Goal: Check status: Check status

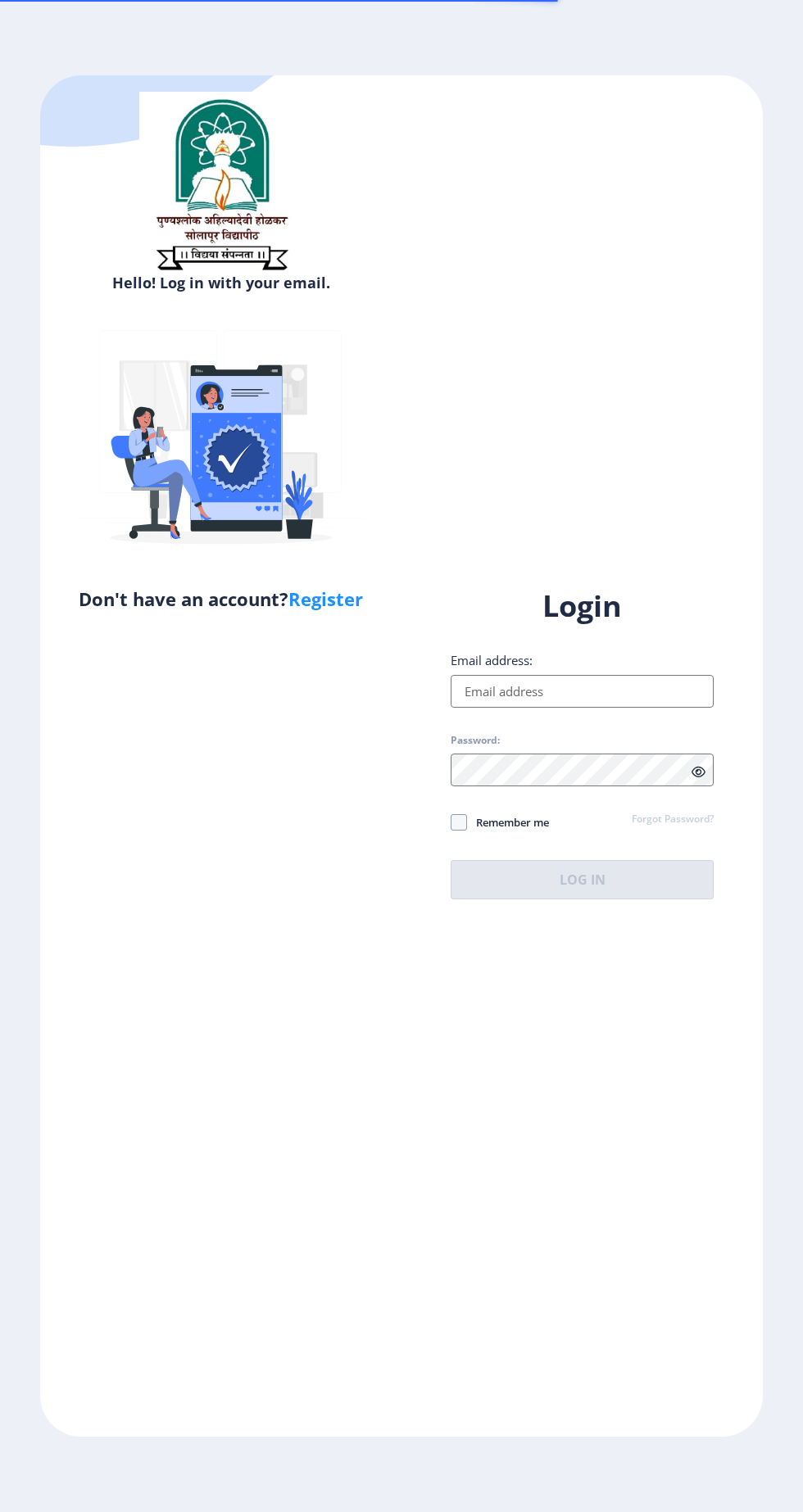
click at [494, 708] on input "Email address:" at bounding box center [582, 691] width 263 height 32
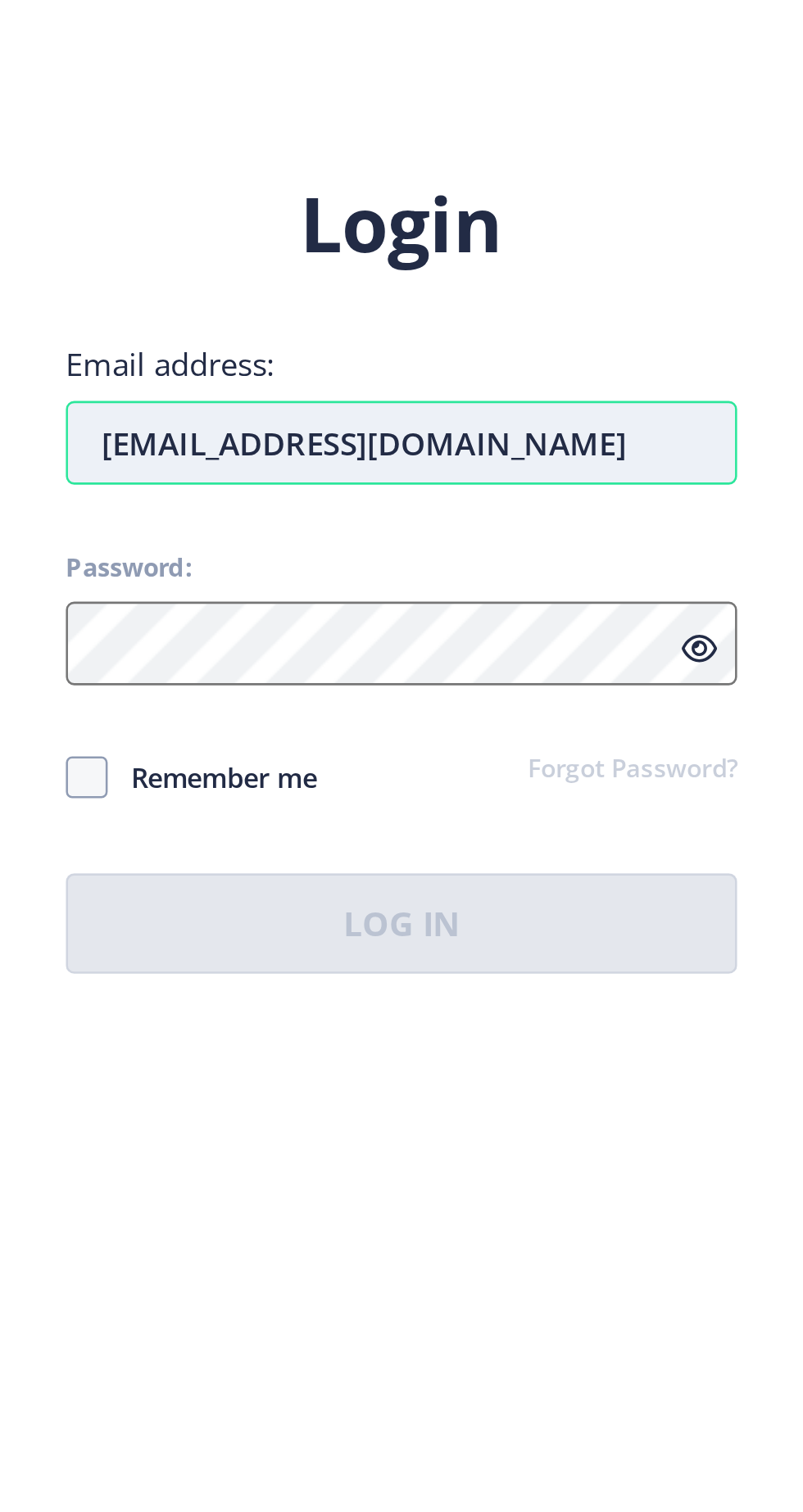
type input "[EMAIL_ADDRESS][DOMAIN_NAME]"
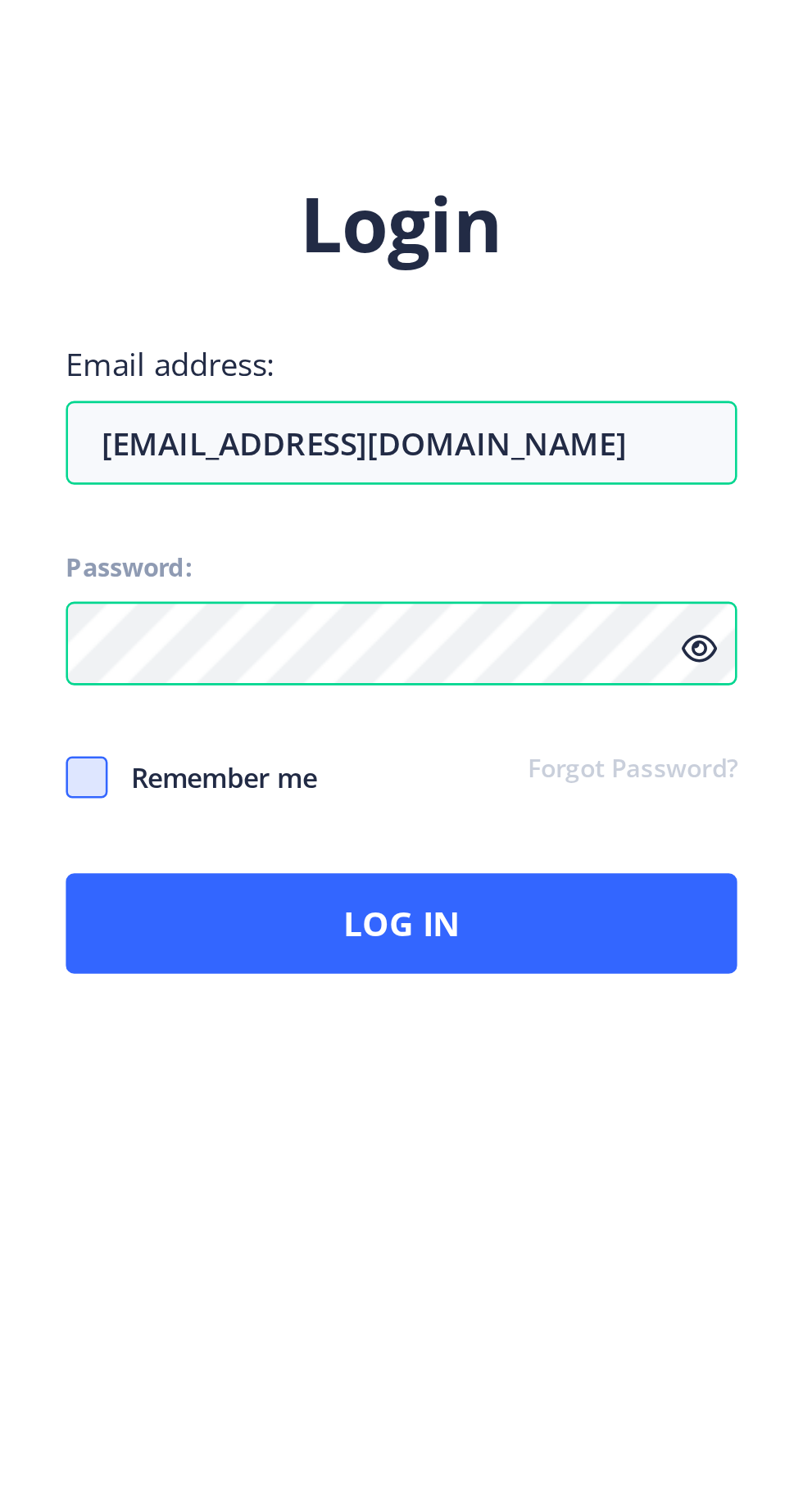
click at [463, 830] on span at bounding box center [459, 823] width 17 height 17
click at [452, 822] on input "Remember me" at bounding box center [451, 822] width 1 height 1
checkbox input "true"
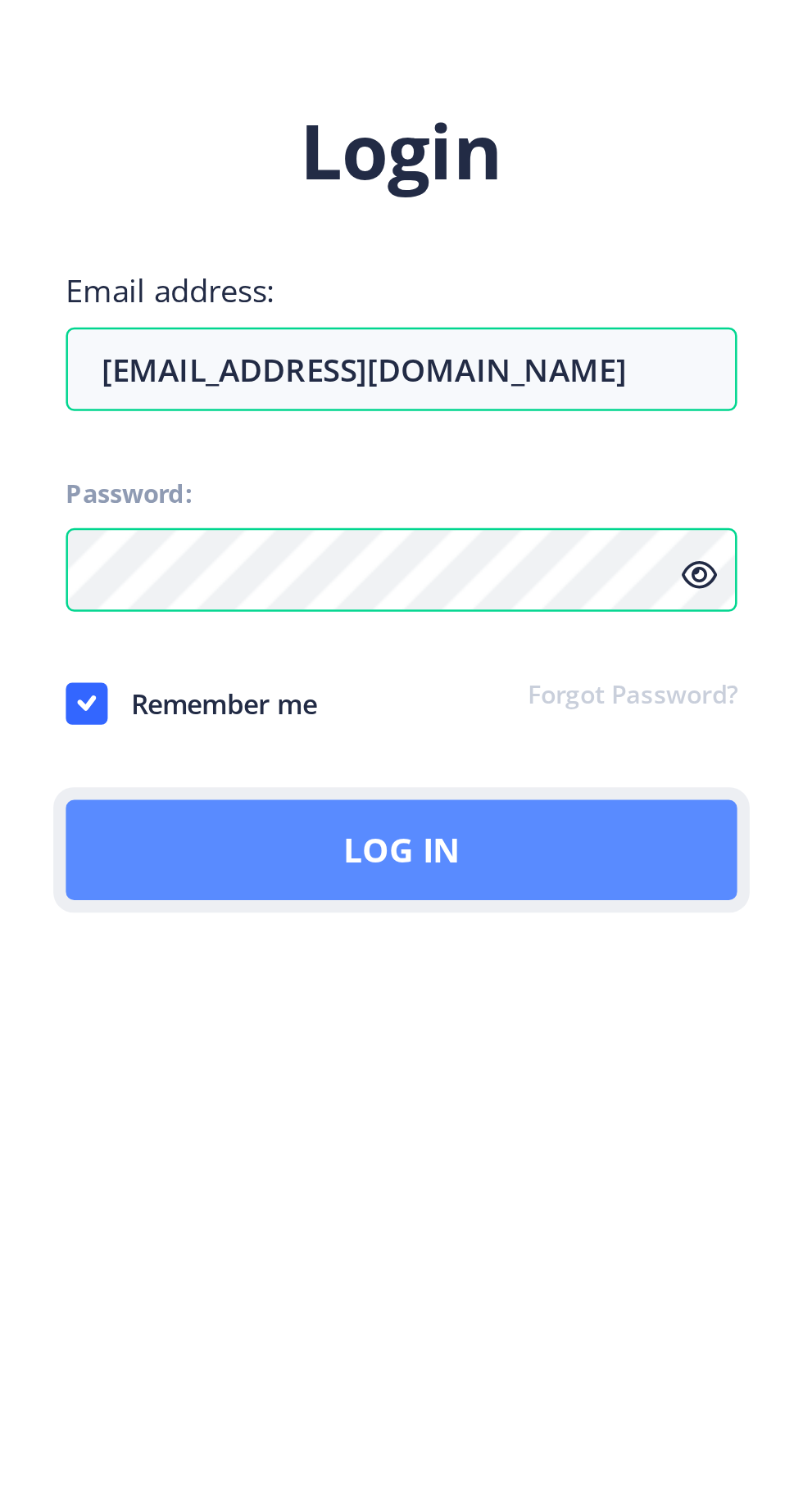
click at [714, 900] on button "Log In" at bounding box center [582, 879] width 263 height 40
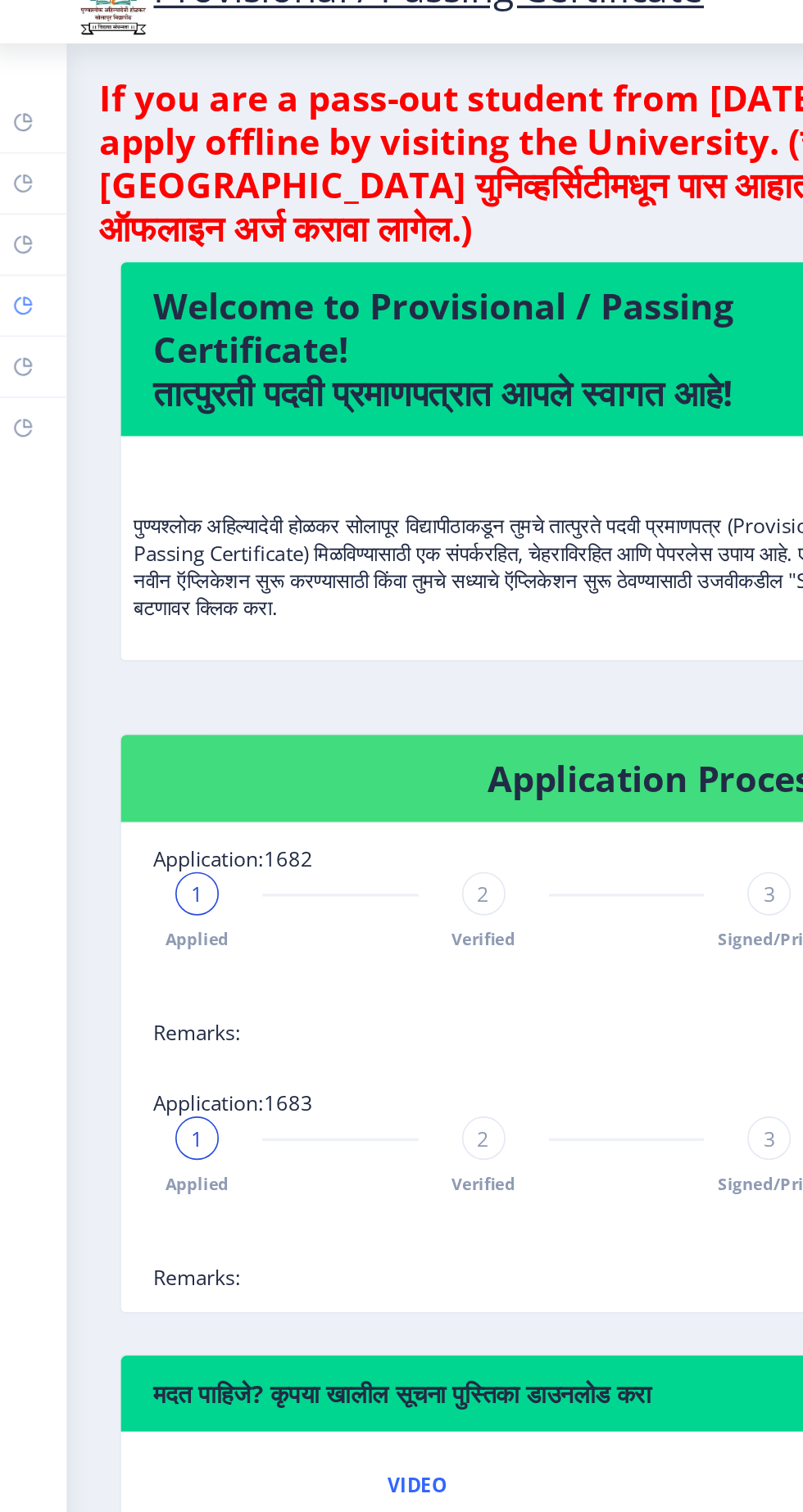
click at [22, 221] on rect at bounding box center [19, 220] width 13 height 13
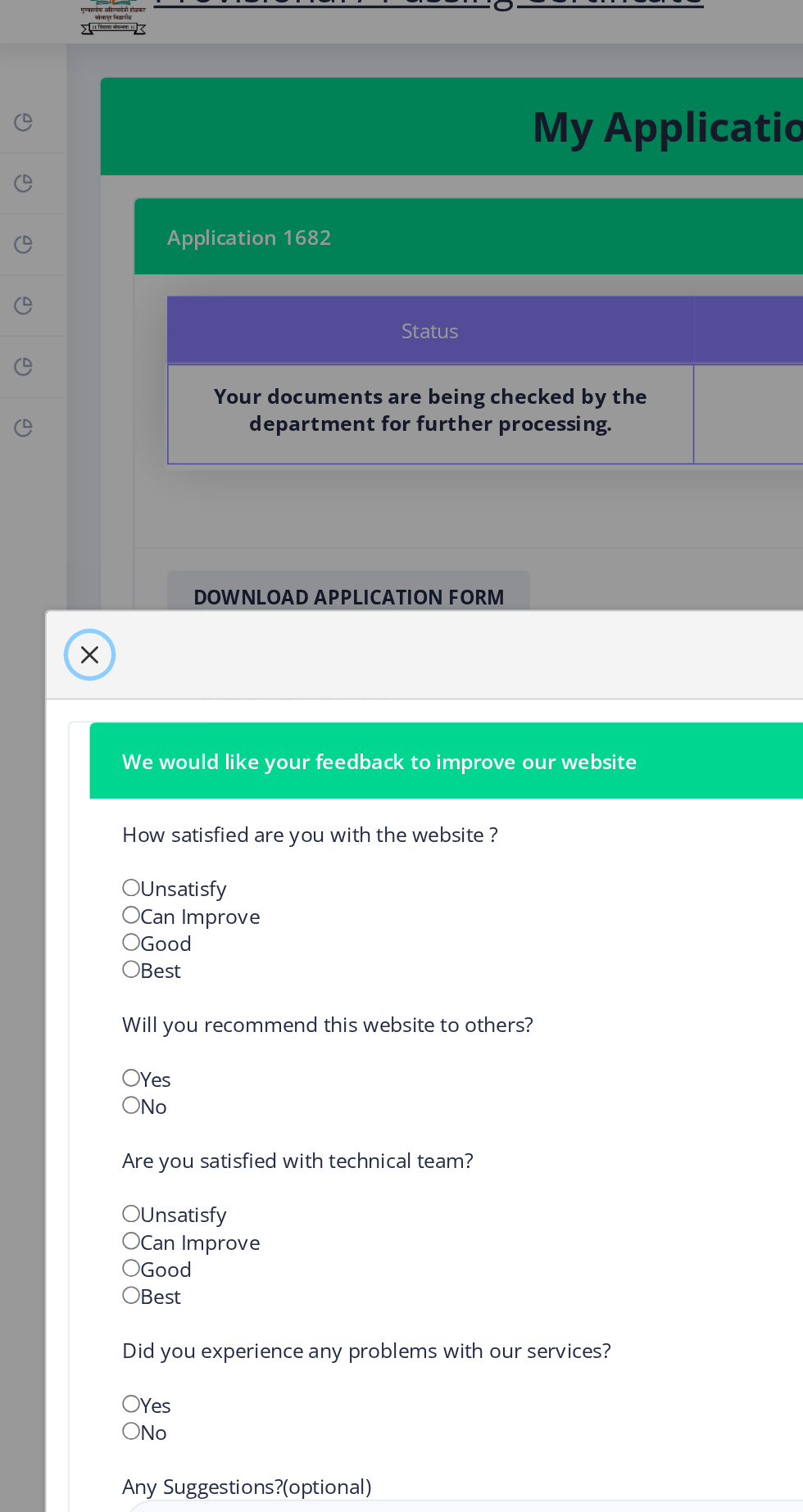
click at [61, 430] on span "button" at bounding box center [60, 430] width 13 height 13
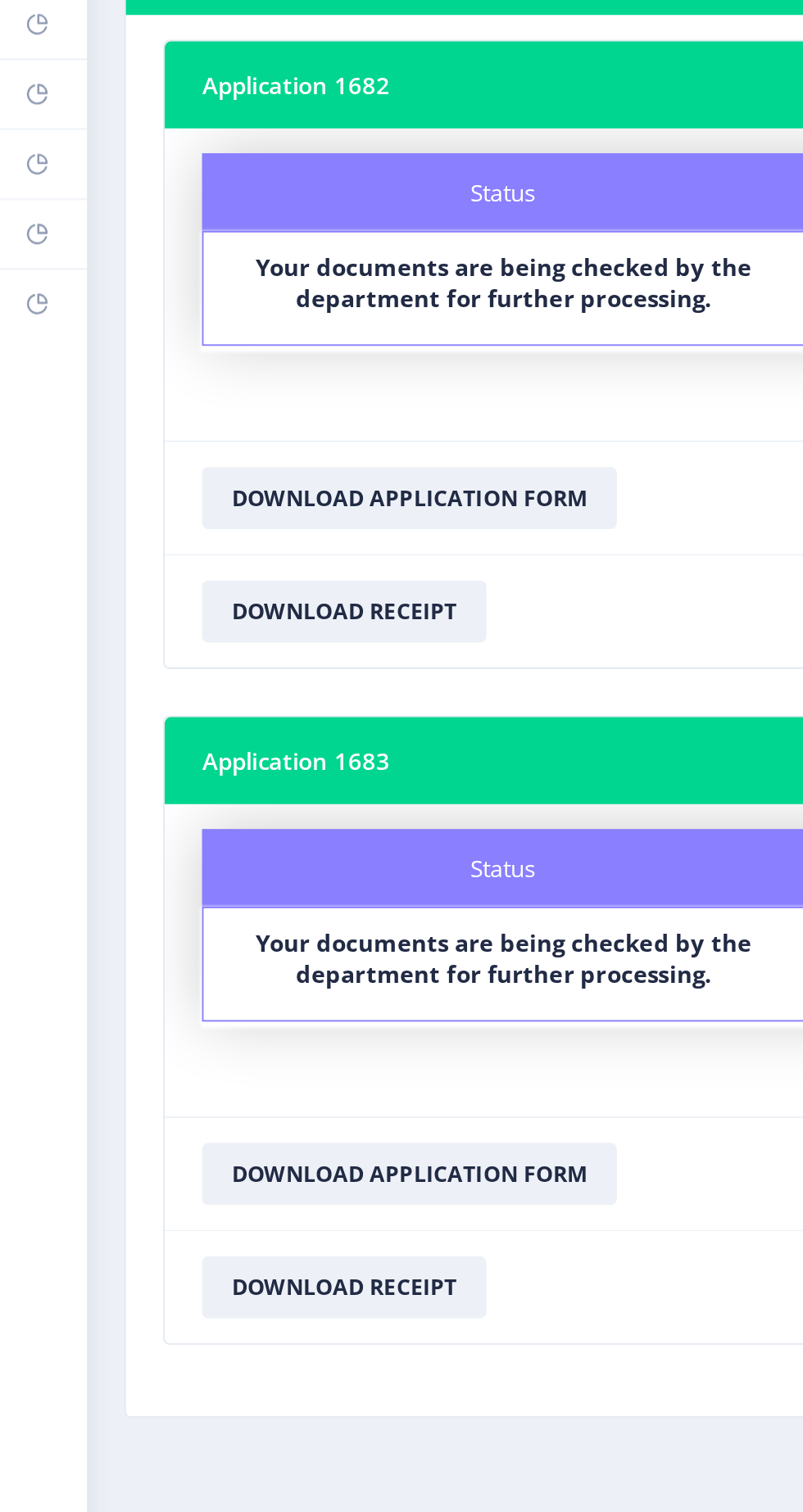
click at [353, 625] on b "Your documents are being checked by the department for further processing." at bounding box center [265, 638] width 262 height 32
click at [340, 635] on b "Your documents are being checked by the department for further processing." at bounding box center [265, 638] width 262 height 32
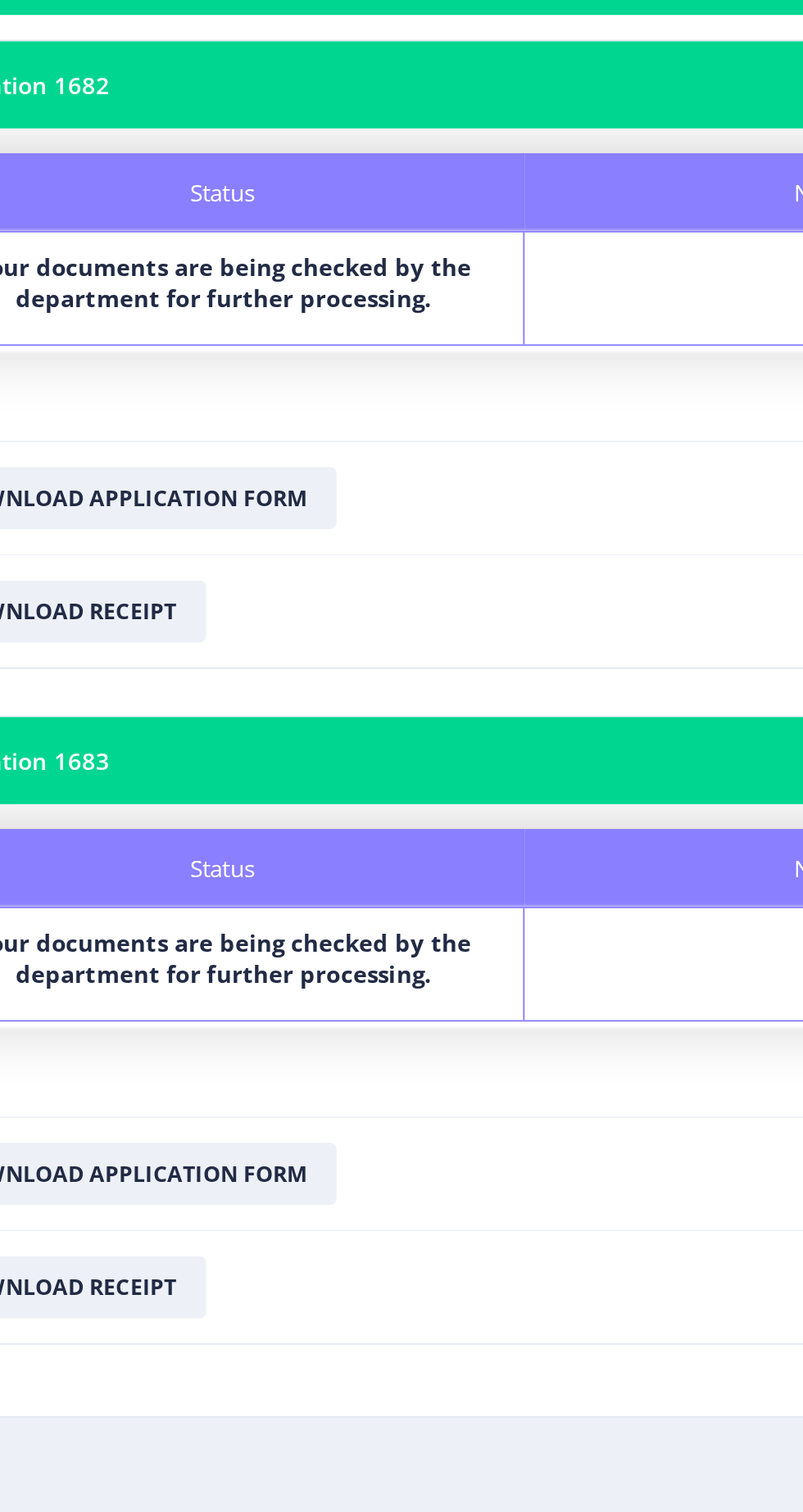
click at [512, 640] on div "Notes" at bounding box center [582, 642] width 317 height 59
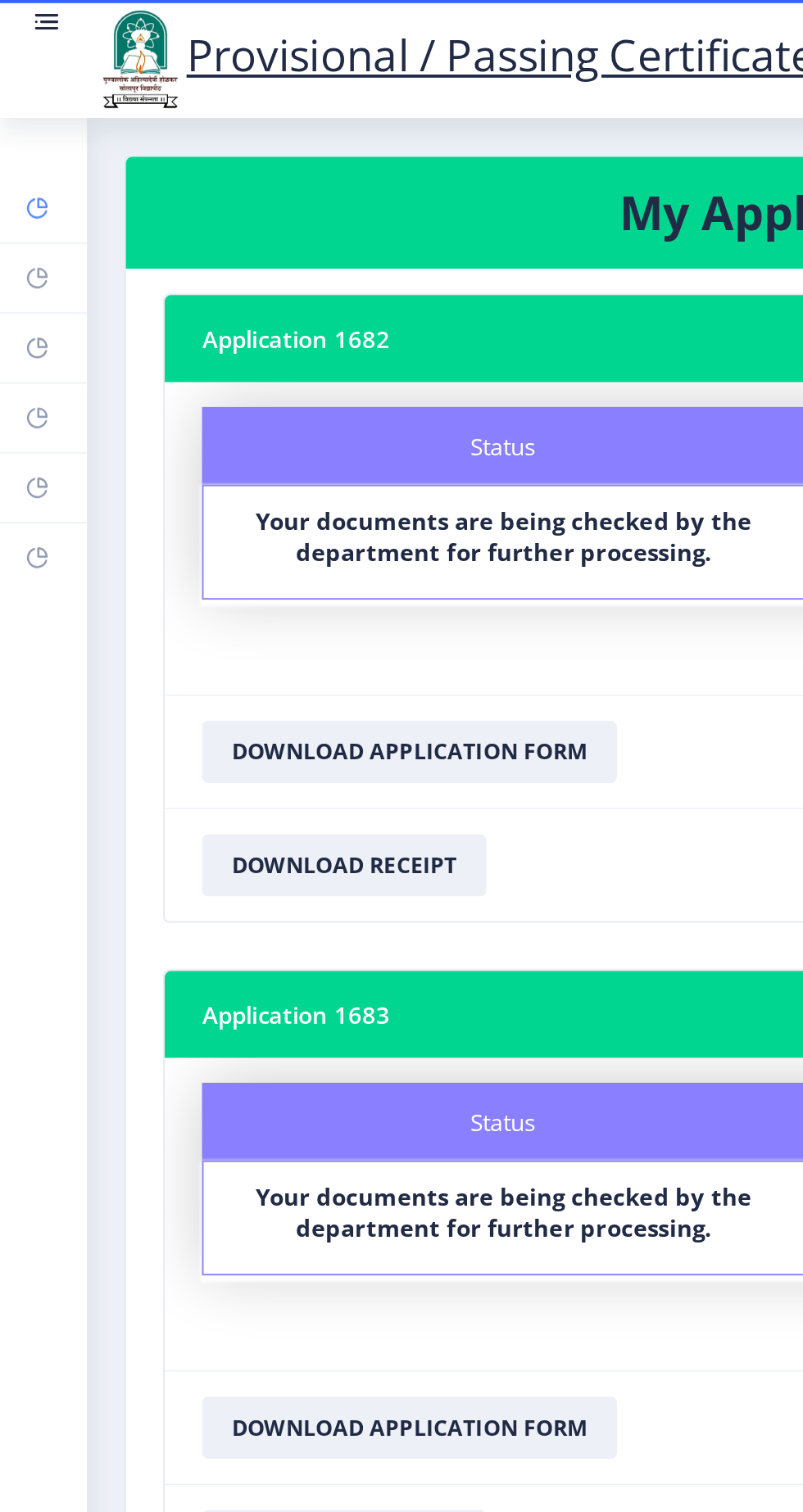
click at [23, 116] on rect at bounding box center [19, 110] width 13 height 13
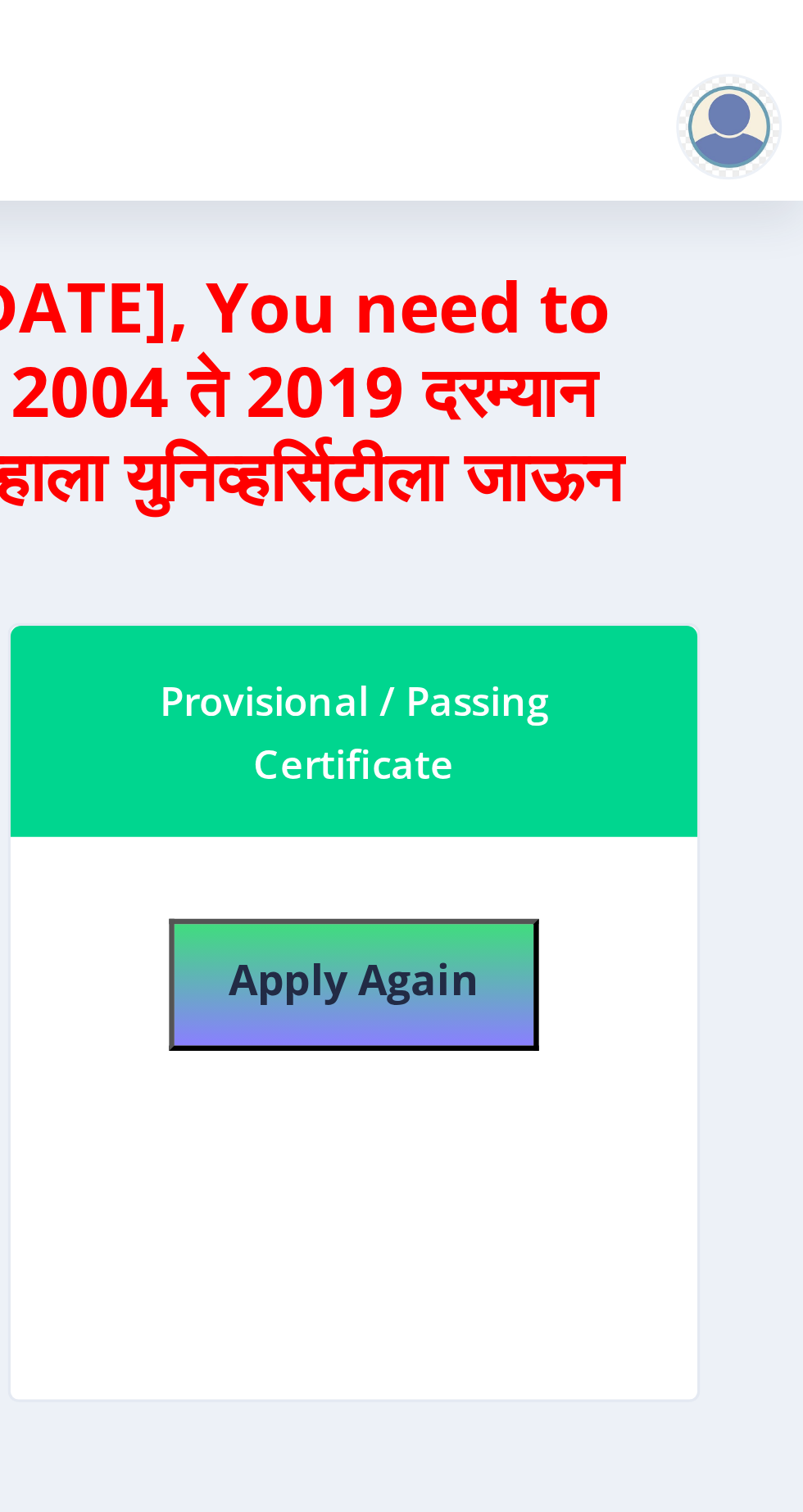
click at [773, 30] on div at bounding box center [780, 39] width 32 height 32
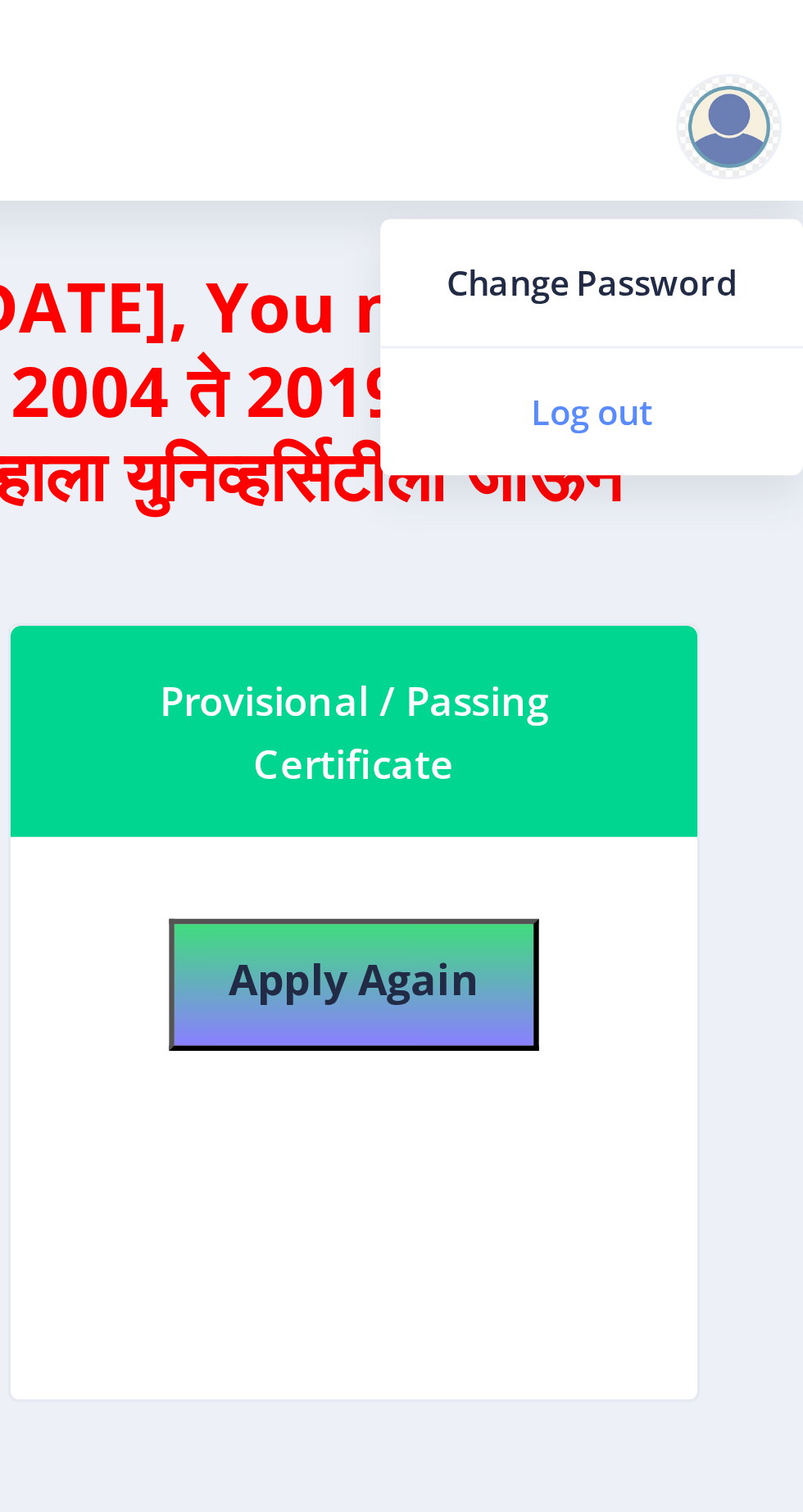
click at [735, 127] on span "Log out" at bounding box center [737, 127] width 105 height 19
